Goal: Transaction & Acquisition: Download file/media

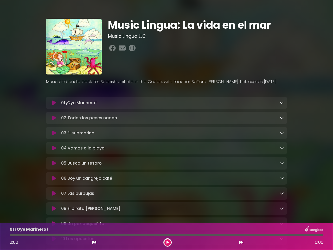
click at [54, 100] on icon at bounding box center [54, 102] width 4 height 5
click at [282, 100] on icon at bounding box center [282, 102] width 4 height 4
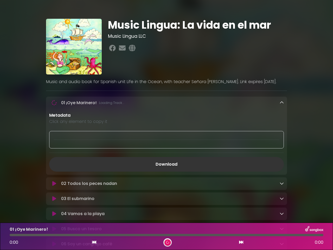
click at [54, 177] on div "02 Todos los peces nadan Loading Track..." at bounding box center [166, 183] width 241 height 12
click at [282, 112] on p "Metadata" at bounding box center [166, 115] width 235 height 6
click at [54, 131] on div at bounding box center [166, 139] width 235 height 17
click at [282, 131] on div at bounding box center [166, 139] width 235 height 17
click at [54, 128] on div "Metadata Click any element to copy it Download" at bounding box center [166, 141] width 241 height 59
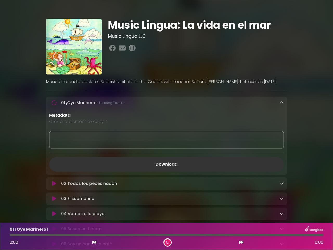
click at [282, 128] on div "Metadata Click any element to copy it Download" at bounding box center [166, 141] width 241 height 59
click at [54, 157] on link "Download" at bounding box center [166, 164] width 235 height 15
click at [282, 157] on link "Download" at bounding box center [166, 164] width 235 height 15
